Goal: Information Seeking & Learning: Check status

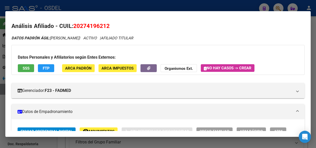
scroll to position [370, 0]
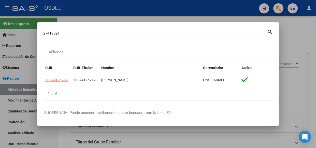
click at [34, 34] on div "27419621 Buscar (apellido, dni, cuil, nro traspaso, cuit, obra social) search A…" at bounding box center [158, 74] width 316 height 148
paste input "05122893"
type input "27405122893"
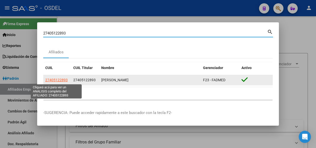
click at [60, 82] on span "27405122893" at bounding box center [56, 80] width 22 height 4
type textarea "27405122893"
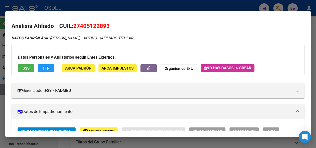
click at [26, 68] on span "SSS" at bounding box center [26, 68] width 7 height 5
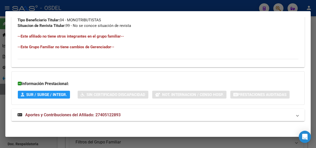
scroll to position [307, 0]
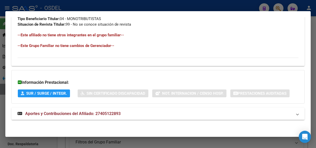
click at [93, 115] on span "Aportes y Contribuciones del Afiliado: 27405122893" at bounding box center [72, 113] width 95 height 5
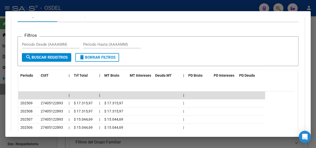
scroll to position [445, 0]
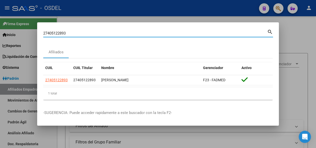
drag, startPoint x: 84, startPoint y: 33, endPoint x: 33, endPoint y: 38, distance: 51.6
click at [33, 38] on div "27405122893 Buscar (apellido, dni, cuil, nro traspaso, cuit, obra social) searc…" at bounding box center [158, 74] width 316 height 148
paste input "0583536397"
type input "20583536397"
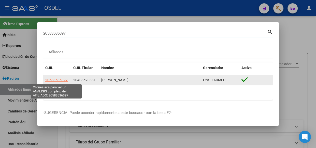
click at [58, 79] on span "20583536397" at bounding box center [56, 80] width 22 height 4
type textarea "20583536397"
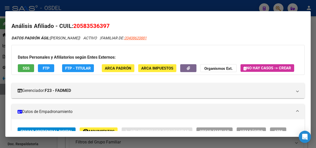
click at [29, 71] on button "SSS" at bounding box center [26, 68] width 16 height 8
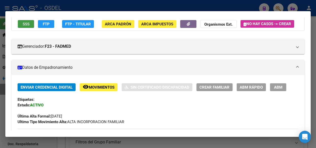
scroll to position [46, 0]
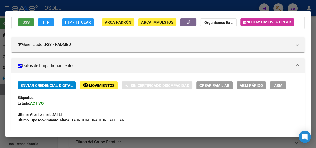
click at [97, 88] on span "Movimientos" at bounding box center [102, 85] width 26 height 5
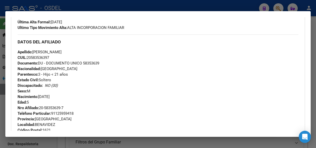
scroll to position [69, 0]
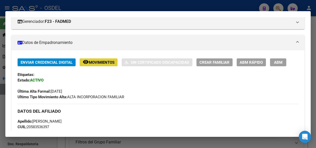
click at [93, 66] on button "remove_red_eye Movimientos" at bounding box center [99, 62] width 38 height 8
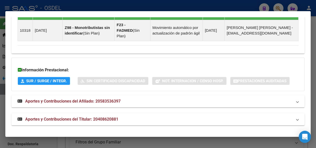
scroll to position [393, 0]
click at [74, 119] on span "Aportes y Contribuciones del Titular: 20408620881" at bounding box center [71, 119] width 93 height 5
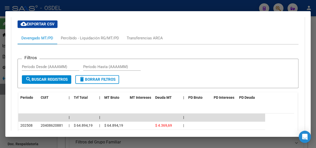
scroll to position [532, 0]
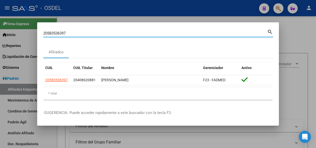
drag, startPoint x: 65, startPoint y: 34, endPoint x: 19, endPoint y: 31, distance: 46.3
click at [19, 31] on div "20583536397 Buscar (apellido, dni, cuil, nro traspaso, cuit, obra social) searc…" at bounding box center [158, 74] width 316 height 148
paste input "7577585194"
type input "27577585194"
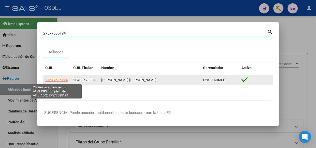
click at [56, 83] on datatable-body-cell "27577585194" at bounding box center [57, 80] width 28 height 10
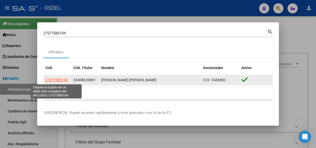
click at [58, 81] on span "27577585194" at bounding box center [56, 80] width 22 height 4
type textarea "27577585194"
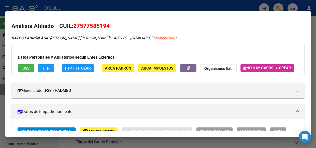
click at [31, 67] on button "SSS" at bounding box center [26, 68] width 16 height 8
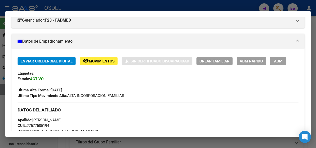
scroll to position [69, 0]
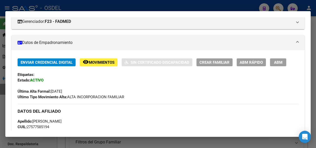
click at [99, 65] on span "Movimientos" at bounding box center [102, 62] width 26 height 5
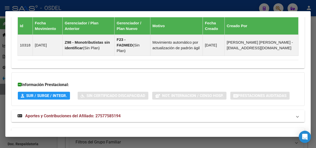
scroll to position [393, 0]
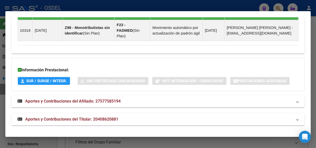
click at [69, 118] on span "Aportes y Contribuciones del Titular: 20408620881" at bounding box center [71, 119] width 93 height 5
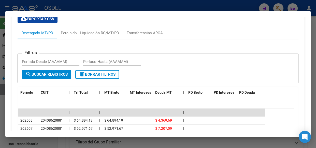
scroll to position [555, 0]
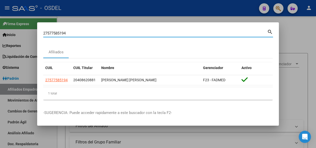
drag, startPoint x: 71, startPoint y: 33, endPoint x: 25, endPoint y: 31, distance: 46.0
click at [25, 31] on div "27577585194 Buscar (apellido, dni, cuil, nro traspaso, cuit, obra social) searc…" at bounding box center [158, 74] width 316 height 148
paste input "0359888415"
type input "20359888415"
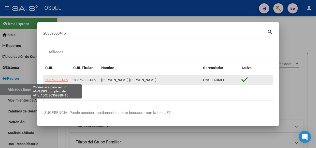
click at [59, 79] on span "20359888415" at bounding box center [56, 80] width 22 height 4
type textarea "20359888415"
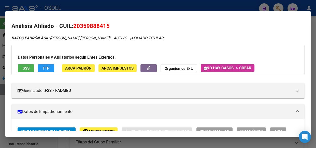
click at [25, 67] on span "SSS" at bounding box center [26, 68] width 7 height 5
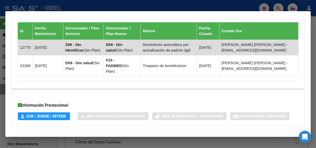
scroll to position [365, 0]
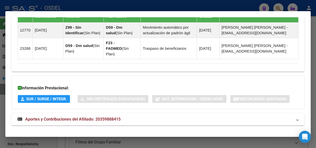
click at [74, 117] on span "Aportes y Contribuciones del Afiliado: 20359888415" at bounding box center [72, 119] width 95 height 5
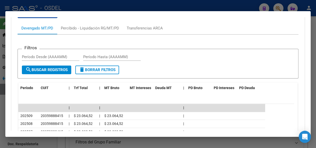
scroll to position [504, 0]
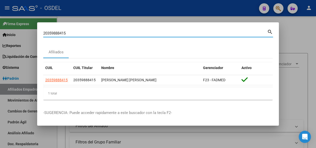
click at [69, 32] on input "20359888415" at bounding box center [155, 33] width 224 height 5
drag, startPoint x: 69, startPoint y: 32, endPoint x: 3, endPoint y: 30, distance: 66.4
click at [3, 30] on div "20359888415 Buscar (apellido, dni, cuil, nro traspaso, cuit, obra social) searc…" at bounding box center [158, 74] width 316 height 148
paste input "422528300"
type input "20422528300"
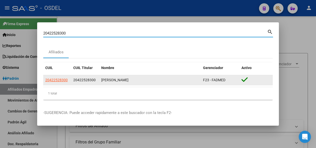
click at [57, 82] on span "20422528300" at bounding box center [56, 80] width 22 height 4
type textarea "20422528300"
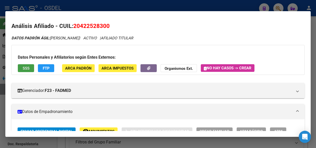
click at [26, 67] on span "SSS" at bounding box center [26, 68] width 7 height 5
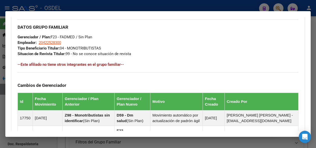
scroll to position [365, 0]
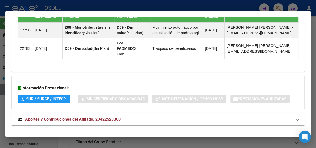
click at [79, 117] on span "Aportes y Contribuciones del Afiliado: 20422528300" at bounding box center [72, 119] width 95 height 5
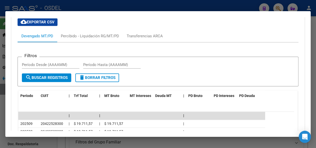
scroll to position [480, 0]
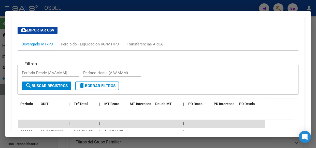
click at [175, 81] on form "Filtros Período Desde (AAAAMM) Período Hasta (AAAAMM) search Buscar Registros d…" at bounding box center [158, 80] width 281 height 30
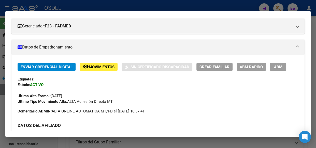
scroll to position [0, 0]
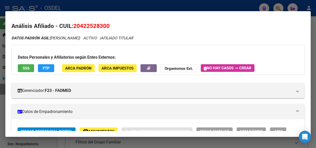
click at [26, 69] on span "SSS" at bounding box center [26, 68] width 7 height 5
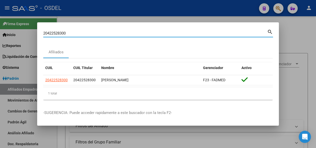
drag, startPoint x: 30, startPoint y: 34, endPoint x: 0, endPoint y: 32, distance: 30.3
click at [0, 32] on div "20422528300 Buscar (apellido, dni, cuil, nro traspaso, cuit, obra social) searc…" at bounding box center [158, 74] width 316 height 148
paste input "584562979"
type input "20584562979"
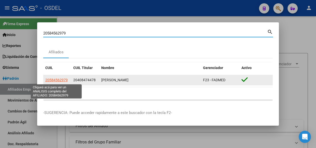
click at [63, 80] on span "20584562979" at bounding box center [56, 80] width 22 height 4
type textarea "20584562979"
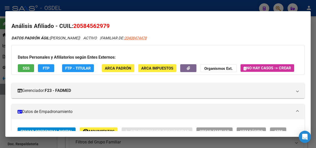
click at [25, 70] on span "SSS" at bounding box center [26, 68] width 7 height 5
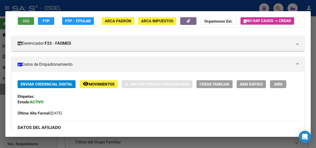
scroll to position [46, 0]
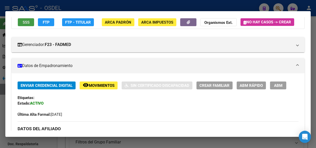
click at [98, 88] on span "Movimientos" at bounding box center [102, 85] width 26 height 5
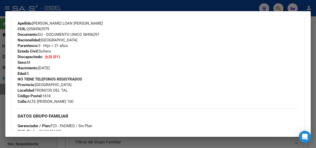
scroll to position [277, 0]
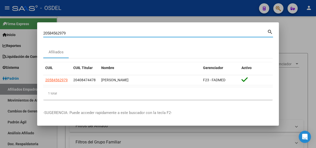
drag, startPoint x: 75, startPoint y: 33, endPoint x: 15, endPoint y: 33, distance: 60.5
click at [15, 33] on div "20584562979 Buscar (apellido, dni, cuil, nro traspaso, cuit, obra social) searc…" at bounding box center [158, 74] width 316 height 148
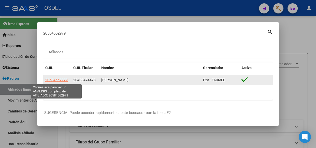
click at [56, 79] on span "20584562979" at bounding box center [56, 80] width 22 height 4
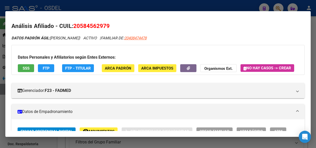
click at [23, 69] on span "SSS" at bounding box center [26, 68] width 7 height 5
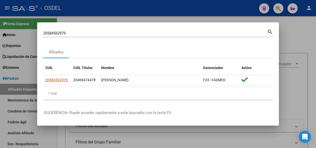
click at [12, 32] on div "20584562979 Buscar (apellido, dni, cuil, nro traspaso, cuit, obra social) searc…" at bounding box center [158, 74] width 316 height 148
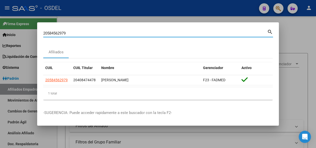
paste input "7405122893"
type input "27405122893"
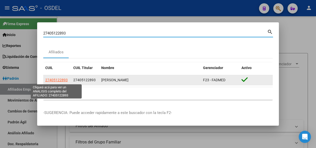
click at [57, 79] on span "27405122893" at bounding box center [56, 80] width 22 height 4
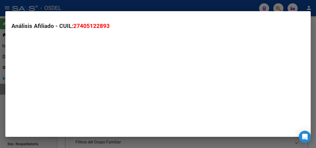
type textarea "27405122893"
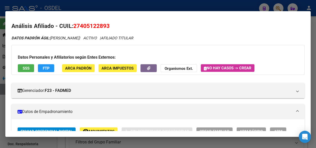
click at [26, 66] on span "SSS" at bounding box center [26, 68] width 7 height 5
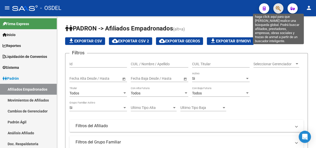
click at [280, 8] on icon "button" at bounding box center [278, 9] width 5 height 6
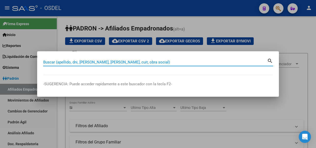
click at [83, 62] on input "Buscar (apellido, dni, [PERSON_NAME], [PERSON_NAME], cuit, obra social)" at bounding box center [155, 62] width 224 height 5
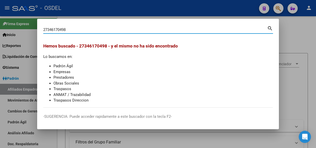
drag, startPoint x: 82, startPoint y: 28, endPoint x: 20, endPoint y: 32, distance: 62.1
click at [20, 32] on div "27346170498 Buscar (apellido, dni, cuil, nro traspaso, cuit, obra social) searc…" at bounding box center [158, 74] width 316 height 148
paste input "86580230"
type input "27386580230"
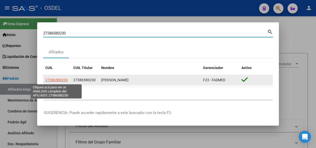
click at [57, 80] on span "27386580230" at bounding box center [56, 80] width 22 height 4
type textarea "27386580230"
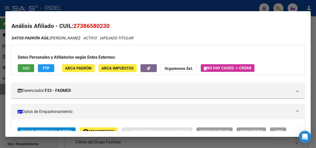
click at [29, 69] on span "SSS" at bounding box center [26, 68] width 7 height 5
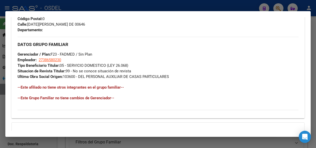
scroll to position [307, 0]
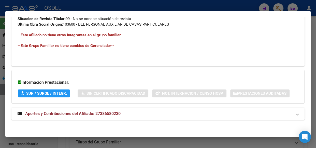
click at [79, 113] on span "Aportes y Contribuciones del Afiliado: 27386580230" at bounding box center [72, 113] width 95 height 5
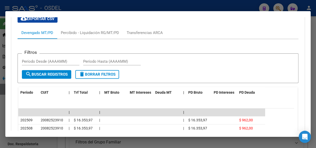
scroll to position [429, 0]
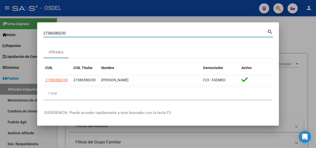
drag, startPoint x: 69, startPoint y: 35, endPoint x: 42, endPoint y: 35, distance: 26.7
click at [42, 35] on mat-dialog-content "27386580230 Buscar (apellido, dni, cuil, [PERSON_NAME], cuit, obra social) sear…" at bounding box center [157, 65] width 241 height 75
paste input "46170498"
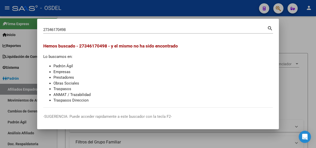
click at [33, 25] on div "27346170498 Buscar (apellido, dni, cuil, nro traspaso, cuit, obra social) searc…" at bounding box center [158, 74] width 316 height 148
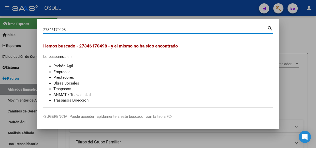
drag, startPoint x: 70, startPoint y: 28, endPoint x: 32, endPoint y: 27, distance: 38.7
click at [32, 27] on div "27346170498 Buscar (apellido, dni, cuil, nro traspaso, cuit, obra social) searc…" at bounding box center [158, 74] width 316 height 148
paste input "3310907294"
type input "23310907294"
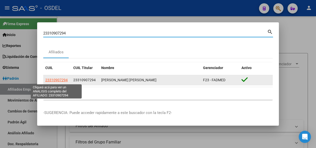
click at [61, 81] on span "23310907294" at bounding box center [56, 80] width 22 height 4
type textarea "23310907294"
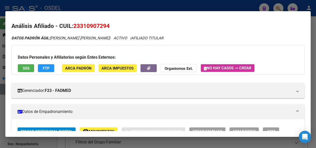
click at [28, 68] on span "SSS" at bounding box center [26, 68] width 7 height 5
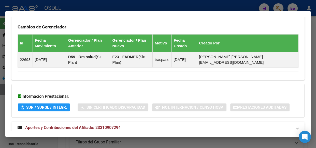
scroll to position [338, 0]
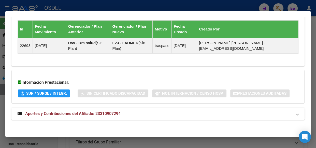
click at [70, 114] on span "Aportes y Contribuciones del Afiliado: 23310907294" at bounding box center [72, 113] width 95 height 5
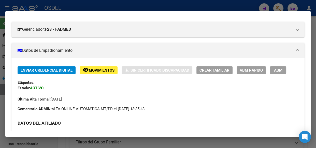
scroll to position [0, 0]
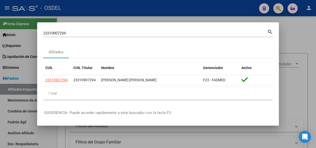
drag, startPoint x: 71, startPoint y: 33, endPoint x: 33, endPoint y: 33, distance: 38.1
click at [33, 33] on div "23310907294 Buscar (apellido, dni, cuil, nro traspaso, cuit, obra social) searc…" at bounding box center [158, 74] width 316 height 148
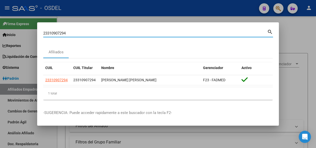
paste input "0425831179"
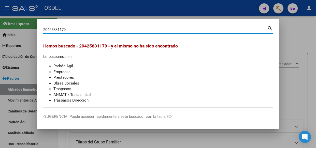
drag, startPoint x: 72, startPoint y: 30, endPoint x: 34, endPoint y: 26, distance: 38.1
click at [34, 26] on div "20425831179 Buscar (apellido, dni, cuil, nro traspaso, cuit, obra social) searc…" at bounding box center [158, 74] width 316 height 148
drag, startPoint x: 69, startPoint y: 31, endPoint x: 41, endPoint y: 31, distance: 28.2
click at [41, 31] on mat-dialog-content "20425831179 Buscar (apellido, dni, cuil, nro traspaso, cuit, obra social) searc…" at bounding box center [157, 66] width 241 height 83
paste input "250605162"
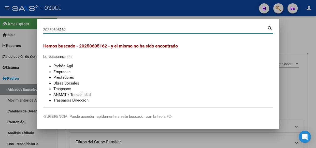
drag, startPoint x: 75, startPoint y: 31, endPoint x: 0, endPoint y: 28, distance: 75.5
click at [0, 28] on div "20250605162 Buscar (apellido, dni, cuil, nro traspaso, cuit, obra social) searc…" at bounding box center [158, 74] width 316 height 148
paste input "3310907294"
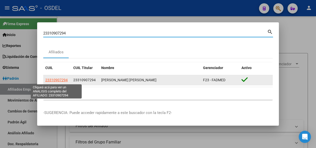
click at [63, 82] on span "23310907294" at bounding box center [56, 80] width 22 height 4
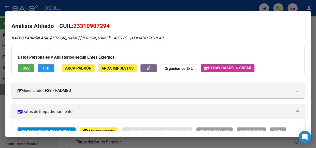
click at [28, 67] on span "SSS" at bounding box center [26, 68] width 7 height 5
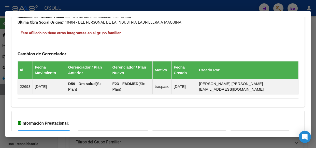
scroll to position [338, 0]
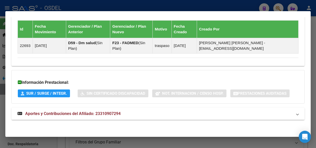
click at [62, 113] on span "Aportes y Contribuciones del Afiliado: 23310907294" at bounding box center [72, 113] width 95 height 5
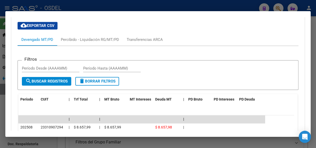
scroll to position [477, 0]
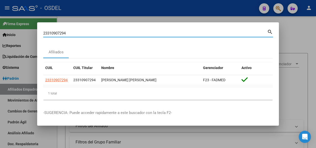
drag, startPoint x: 116, startPoint y: 33, endPoint x: 0, endPoint y: 23, distance: 116.1
click at [0, 23] on div "23310907294 Buscar (apellido, dni, cuil, nro traspaso, cuit, obra social) searc…" at bounding box center [158, 74] width 316 height 148
paste input "38445219"
type input "38445219"
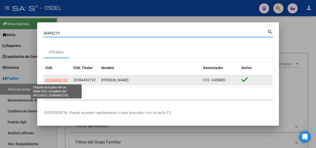
click at [60, 81] on span "20384452192" at bounding box center [56, 80] width 22 height 4
type textarea "20384452192"
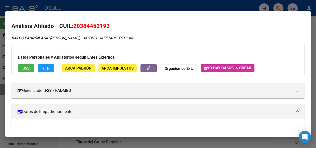
click at [32, 68] on button "SSS" at bounding box center [26, 68] width 16 height 8
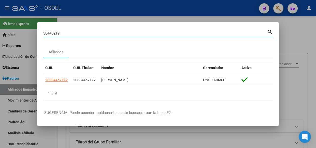
drag, startPoint x: 49, startPoint y: 31, endPoint x: 31, endPoint y: 31, distance: 18.8
click at [31, 31] on div "38445219 Buscar (apellido, dni, cuil, nro traspaso, cuit, obra social) search A…" at bounding box center [158, 74] width 316 height 148
paste input "461704"
type input "34617049"
